Goal: Navigation & Orientation: Find specific page/section

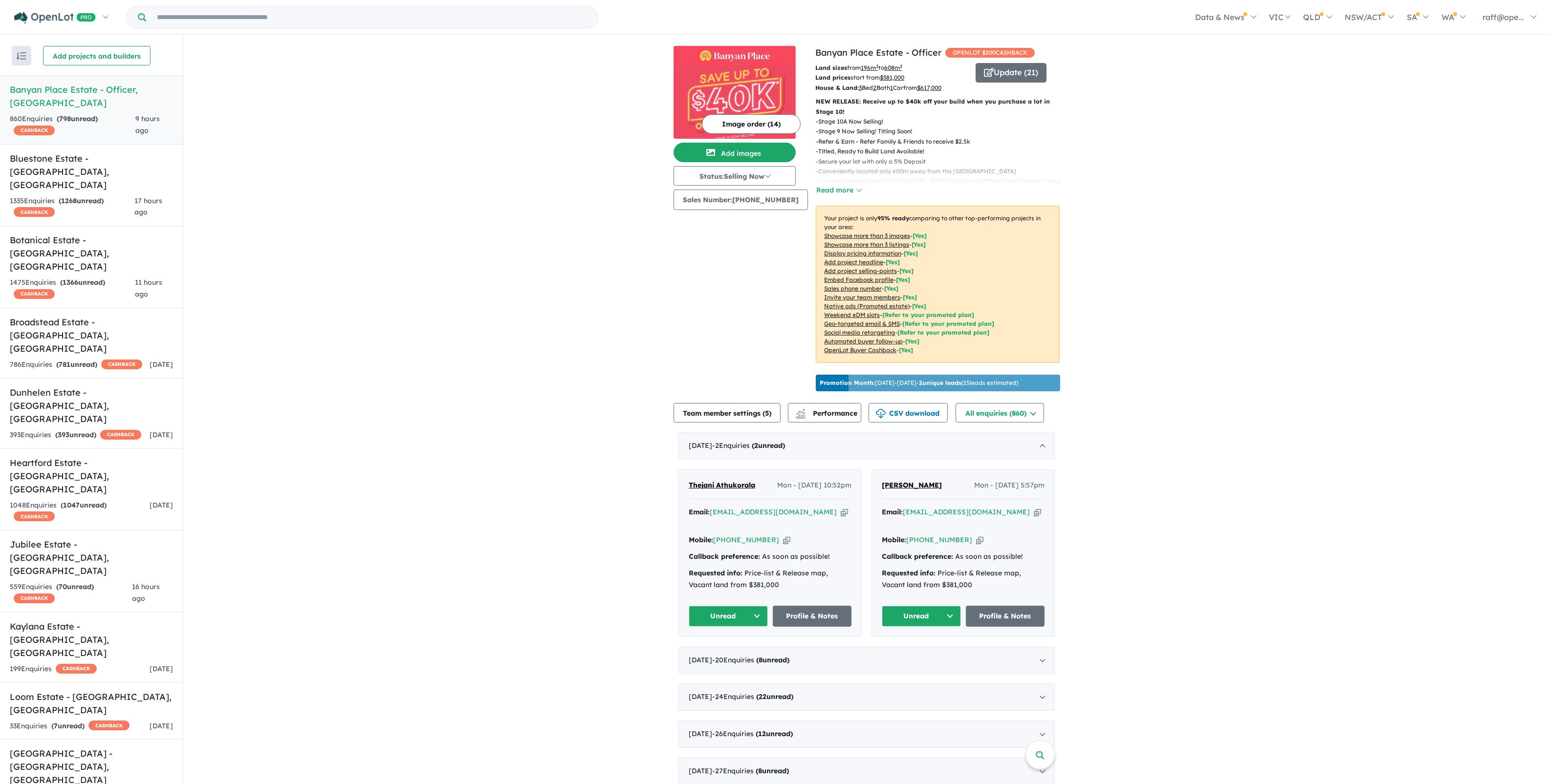
click at [255, 20] on input "Try estate name, suburb, builder or developer" at bounding box center [372, 17] width 448 height 21
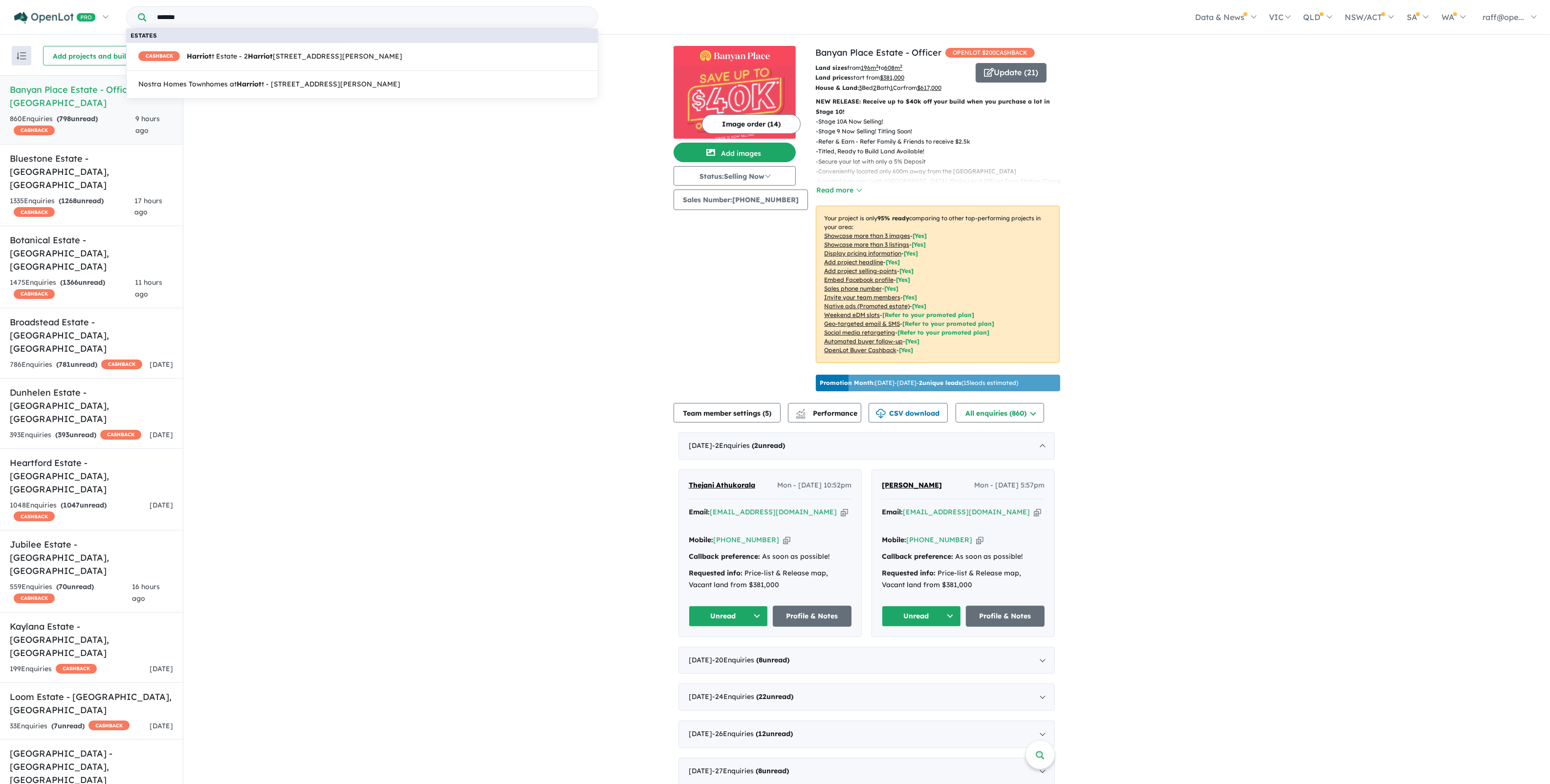
type input "*******"
click at [234, 47] on link "CASHBACK Harriot t Estate - [STREET_ADDRESS][PERSON_NAME]" at bounding box center [362, 56] width 473 height 29
click at [405, 53] on link "CASHBACK Harriot t Estate - [STREET_ADDRESS][PERSON_NAME]" at bounding box center [362, 56] width 473 height 29
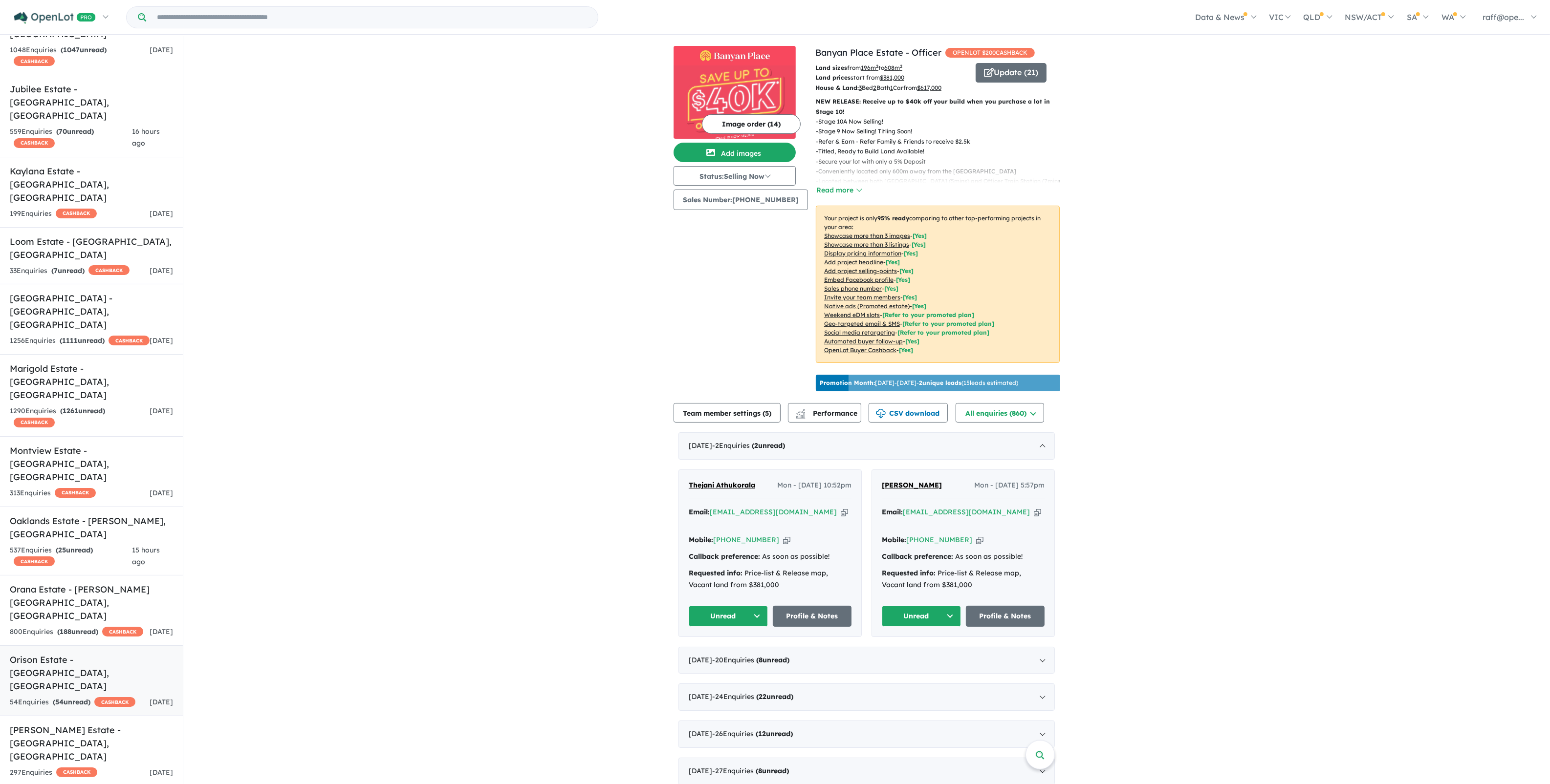
scroll to position [457, 0]
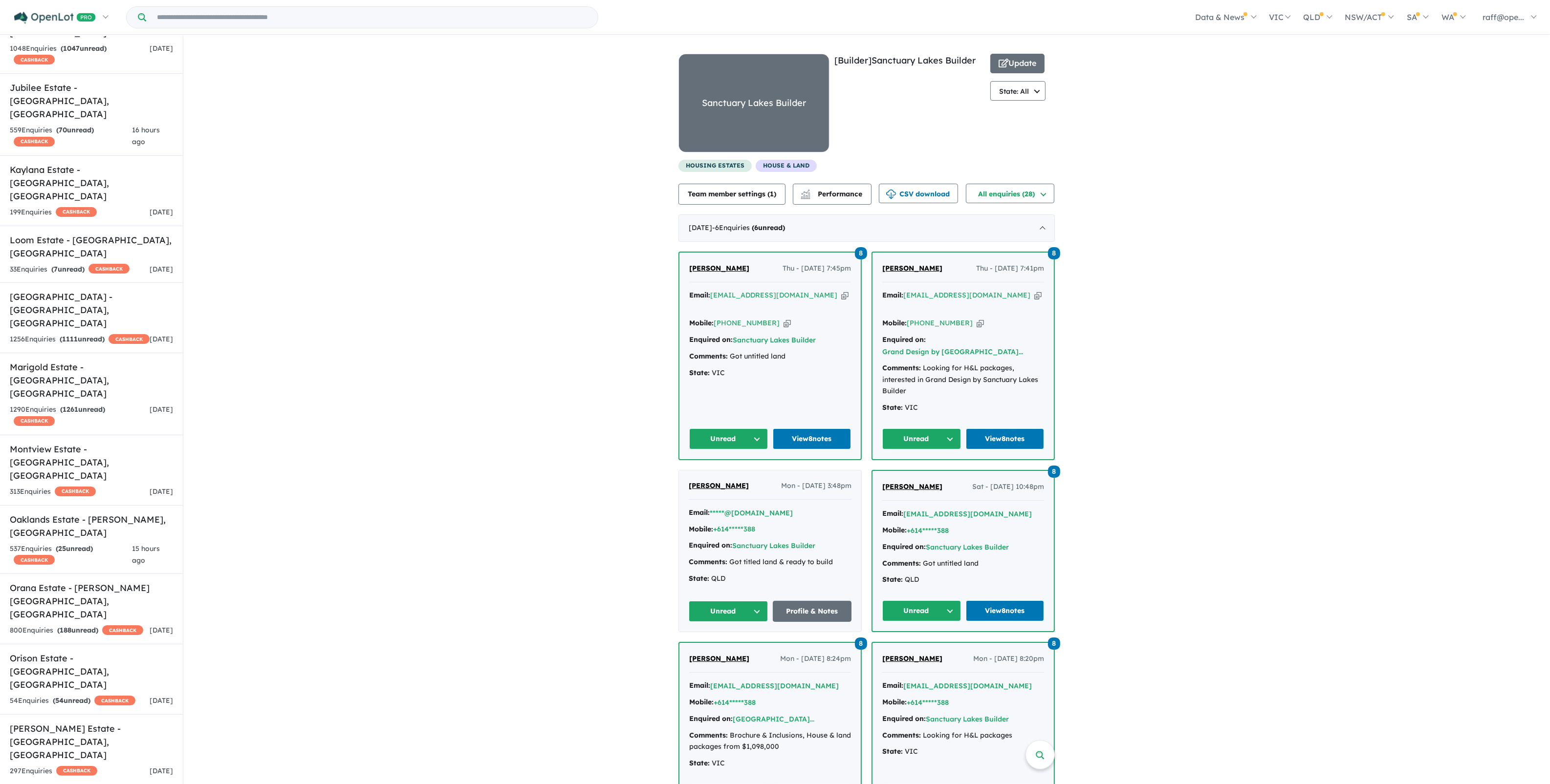
scroll to position [1, 0]
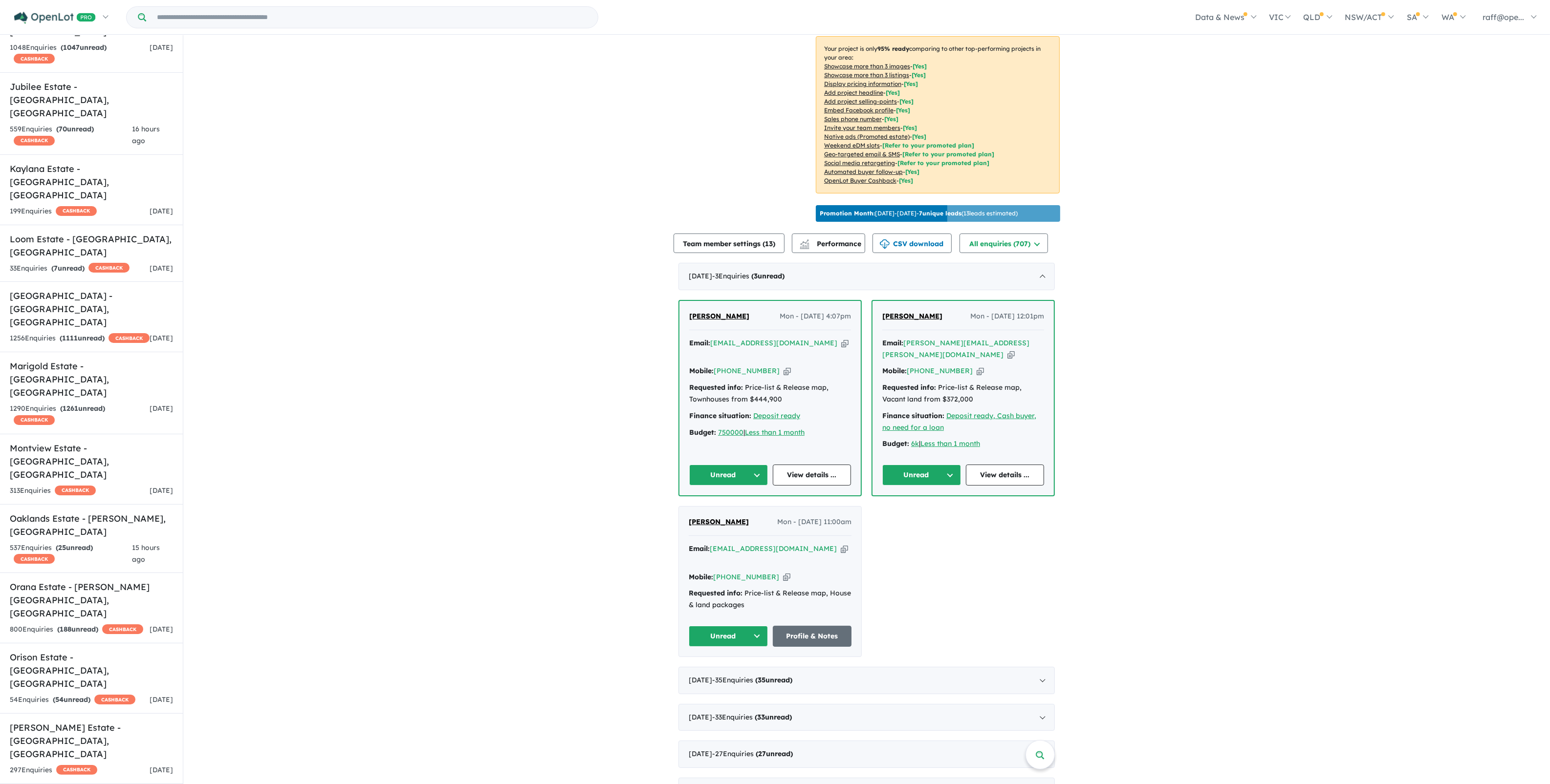
scroll to position [183, 0]
